Goal: Communication & Community: Share content

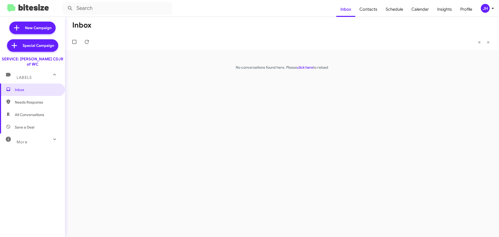
click at [484, 6] on div "JH" at bounding box center [484, 8] width 9 height 9
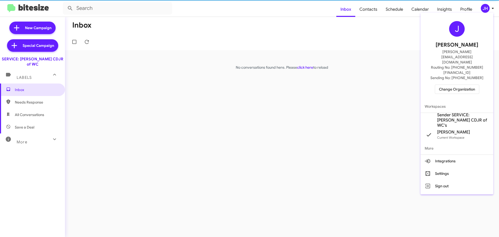
click at [446, 85] on span "Change Organization" at bounding box center [457, 89] width 36 height 9
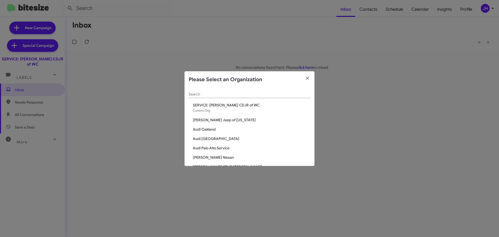
click at [201, 93] on input "Search" at bounding box center [250, 94] width 122 height 4
type input "s"
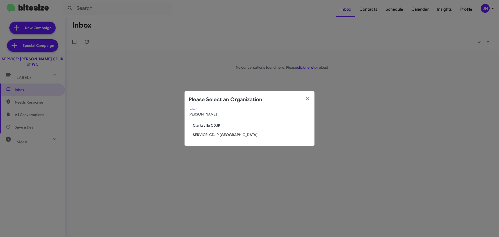
type input "clark"
click at [224, 136] on span "SERVICE: CDJR [GEOGRAPHIC_DATA]" at bounding box center [251, 134] width 117 height 5
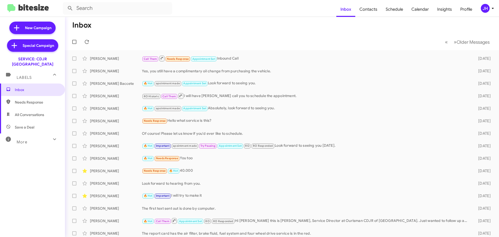
click at [479, 8] on button "JH" at bounding box center [484, 8] width 17 height 9
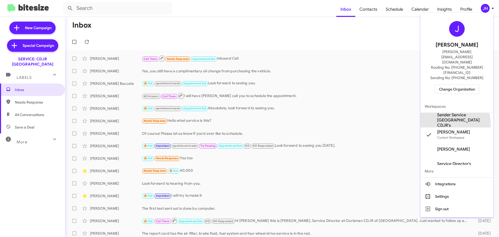
click at [451, 112] on span "Sender Service Clarksville CDJR's" at bounding box center [463, 120] width 52 height 16
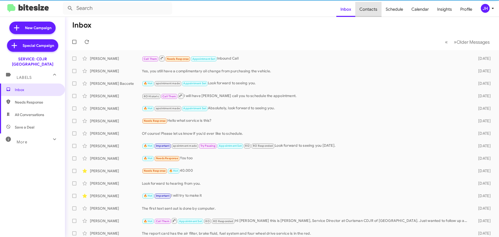
click at [370, 10] on span "Contacts" at bounding box center [368, 9] width 26 height 15
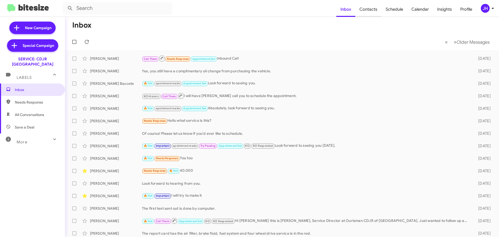
type input "in:groups"
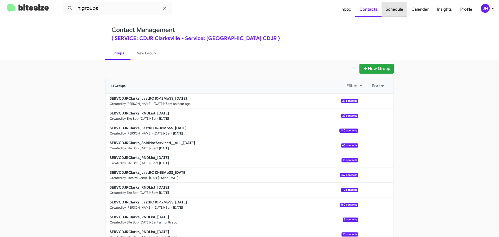
click at [393, 11] on span "Schedule" at bounding box center [394, 9] width 26 height 15
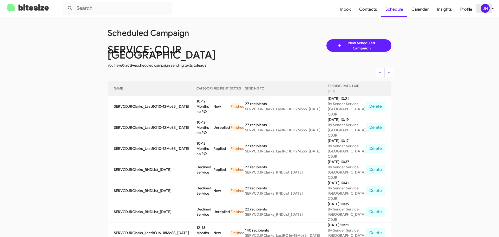
click at [483, 9] on div "JH" at bounding box center [484, 8] width 9 height 9
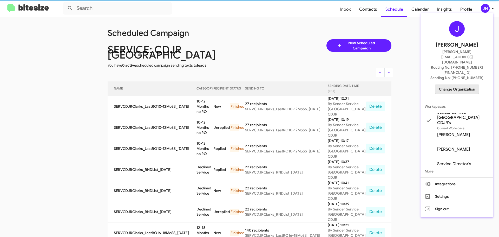
click at [457, 85] on span "Change Organization" at bounding box center [457, 89] width 36 height 9
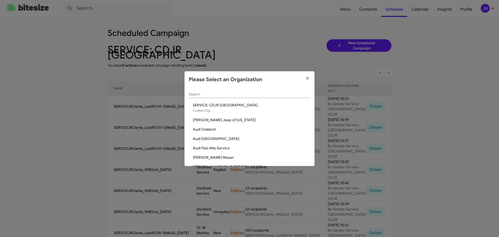
click at [203, 94] on input "Search" at bounding box center [250, 94] width 122 height 4
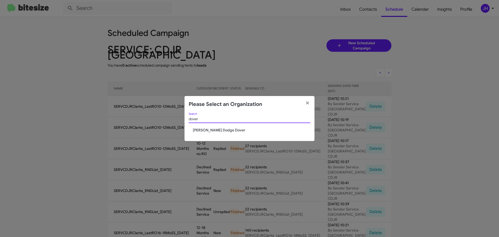
type input "dover"
click at [206, 128] on span "[PERSON_NAME] Dodge Dover" at bounding box center [251, 129] width 117 height 5
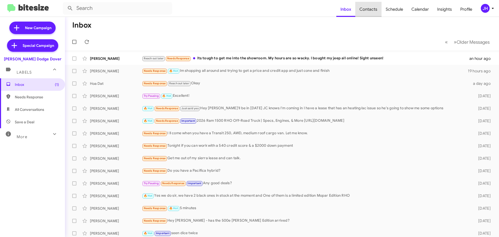
click at [380, 8] on span "Contacts" at bounding box center [368, 9] width 26 height 15
type input "in:groups"
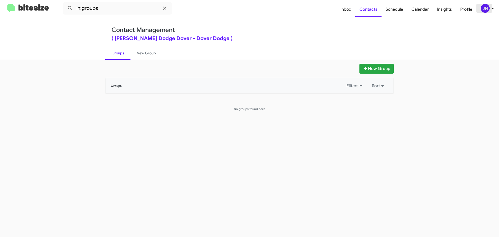
click at [484, 5] on div "JH" at bounding box center [484, 8] width 9 height 9
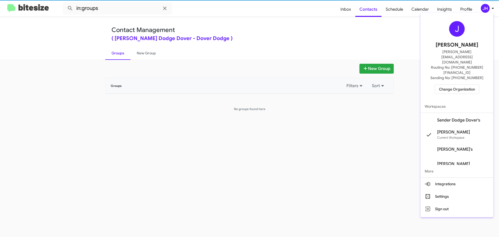
click at [447, 113] on span "Sender Dodge Dover's" at bounding box center [456, 120] width 73 height 15
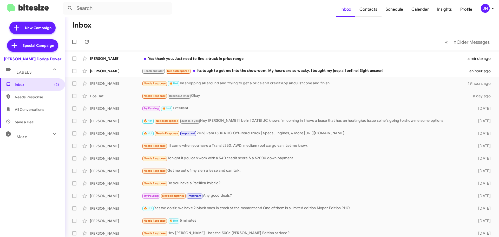
click at [373, 8] on span "Contacts" at bounding box center [368, 9] width 26 height 15
type input "in:groups"
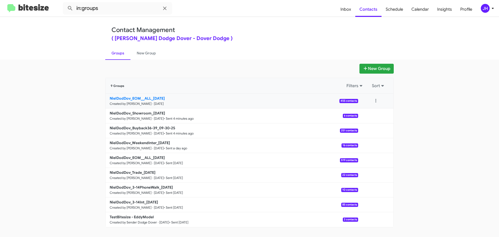
click at [271, 97] on p "NielDodDov_EOM__ALL_[DATE]" at bounding box center [232, 98] width 244 height 5
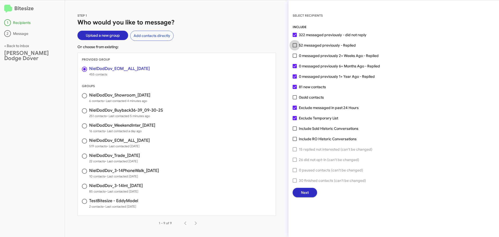
click at [295, 45] on span at bounding box center [294, 45] width 4 height 4
click at [295, 47] on input "52 messaged previously - Replied" at bounding box center [294, 47] width 0 height 0
checkbox input "true"
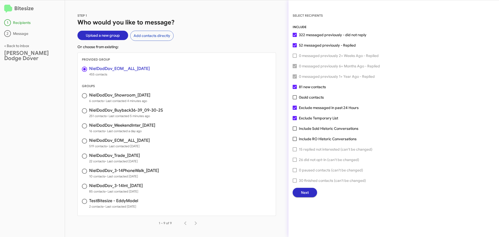
click at [298, 191] on button "Next" at bounding box center [304, 192] width 24 height 9
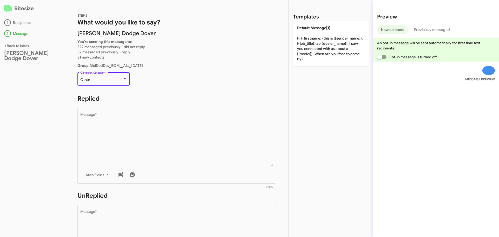
click at [119, 80] on div "Other" at bounding box center [101, 80] width 42 height 4
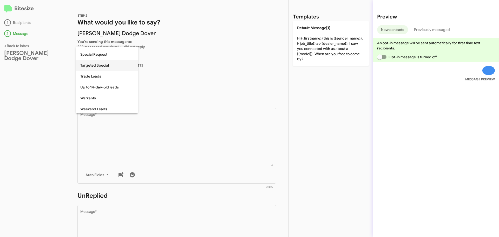
scroll to position [217, 0]
click at [108, 54] on span "Special Request" at bounding box center [106, 53] width 53 height 11
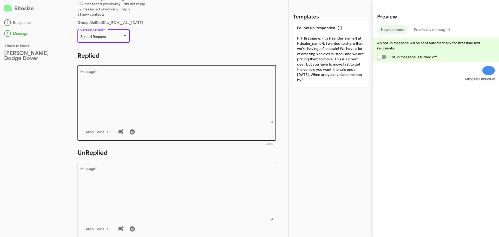
scroll to position [52, 0]
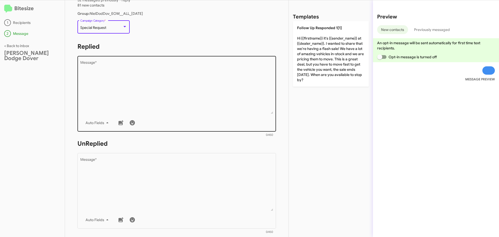
click at [118, 72] on textarea "Message *" at bounding box center [176, 87] width 193 height 53
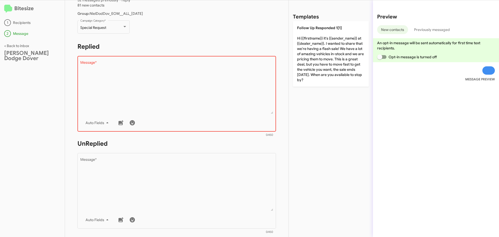
click at [125, 81] on textarea "Message *" at bounding box center [176, 87] width 193 height 53
paste textarea ""Hi {{firstname}} it's {{sender_name}}, {{job_title}} at {{dealer_name}}. We mu…"
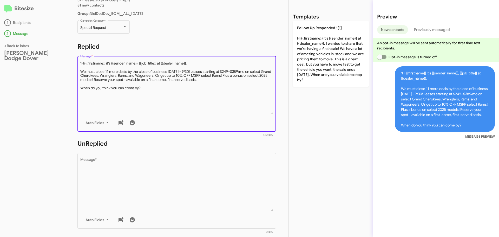
click at [82, 63] on textarea "Message *" at bounding box center [176, 87] width 193 height 53
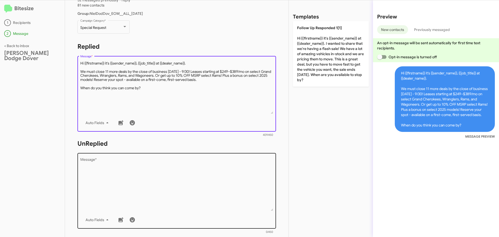
type textarea "Hi {{firstname}} it's {{sender_name}}, {{job_title}} at {{dealer_name}}. We mus…"
click at [116, 156] on div "Drop image here to insert Auto Fields Message *" at bounding box center [176, 190] width 193 height 77
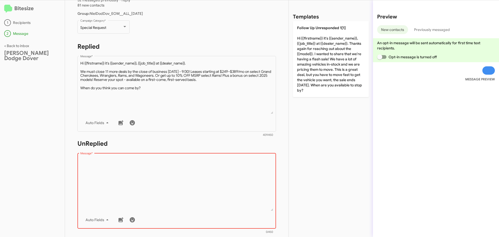
click at [137, 176] on textarea "Message *" at bounding box center [176, 184] width 193 height 53
paste textarea ""Hi {{firstname}} it's {{sender_name}}, {{job_title}} at {{dealer_name}}. Thank…"
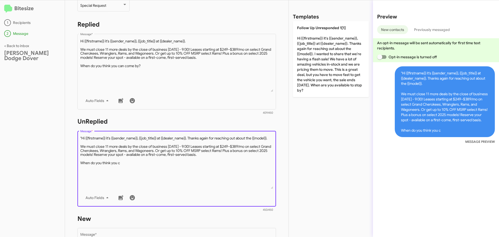
scroll to position [78, 0]
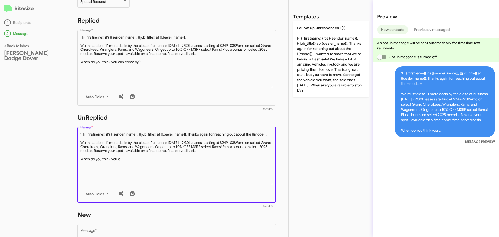
click at [82, 133] on textarea "Message *" at bounding box center [176, 158] width 193 height 53
drag, startPoint x: 123, startPoint y: 165, endPoint x: 91, endPoint y: 164, distance: 32.5
click at [91, 164] on textarea "Message *" at bounding box center [176, 158] width 193 height 53
drag, startPoint x: 127, startPoint y: 164, endPoint x: 80, endPoint y: 132, distance: 56.5
click at [80, 132] on textarea "Message *" at bounding box center [176, 158] width 193 height 53
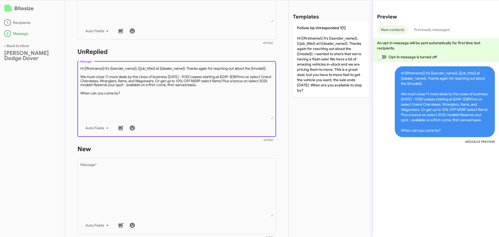
scroll to position [156, 0]
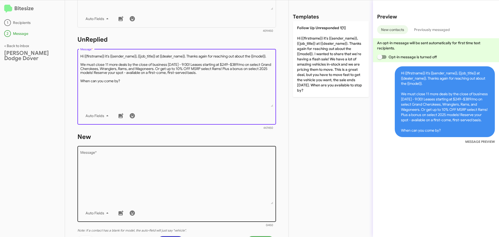
type textarea "Hi {{firstname}} it's {{sender_name}}, {{job_title}} at {{dealer_name}}. Thanks…"
click at [110, 152] on textarea "Message *" at bounding box center [176, 177] width 193 height 53
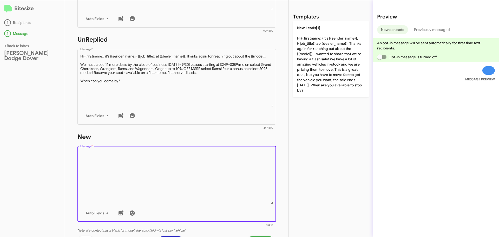
paste textarea "Hi {{firstname}} it's {{sender_name}}, {{job_title}} at {{dealer_name}}. Thanks…"
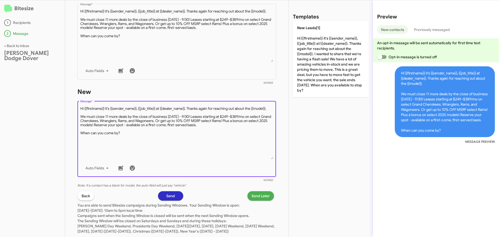
scroll to position [218, 0]
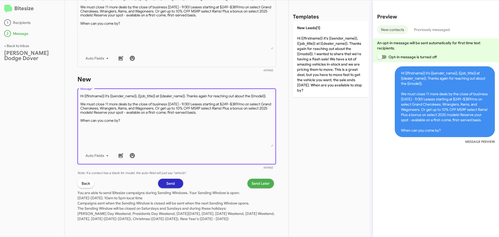
type textarea "Hi {{firstname}} it's {{sender_name}}, {{job_title}} at {{dealer_name}}. Thanks…"
click at [169, 178] on span "Send" at bounding box center [170, 182] width 9 height 9
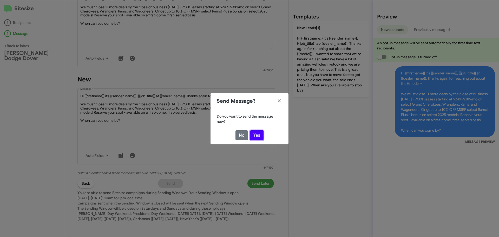
click at [255, 136] on button "Yes" at bounding box center [257, 135] width 14 height 10
